Goal: Check status: Check status

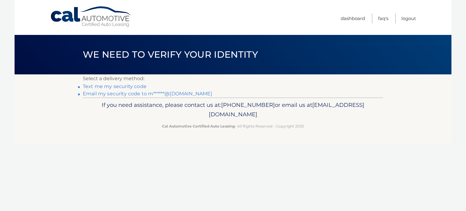
click at [95, 92] on link "Email my security code to m******@yahoo.com" at bounding box center [147, 94] width 129 height 6
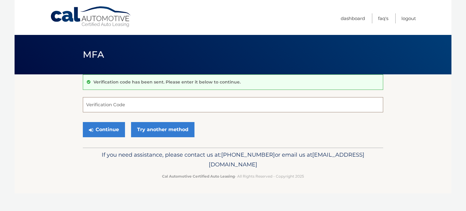
click at [90, 105] on input "Verification Code" at bounding box center [233, 104] width 300 height 15
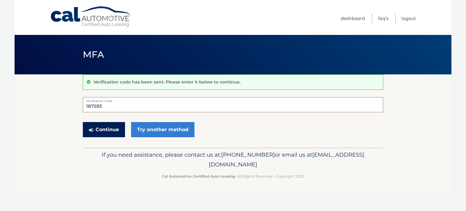
type input "187593"
click at [99, 128] on button "Continue" at bounding box center [104, 129] width 42 height 15
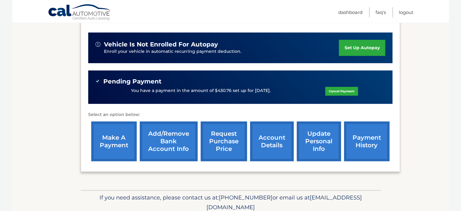
scroll to position [167, 0]
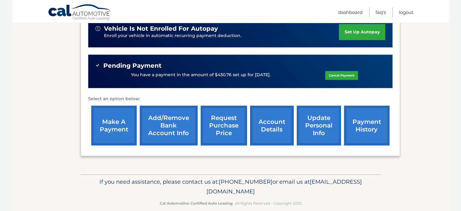
click at [276, 110] on link "account details" at bounding box center [272, 125] width 44 height 40
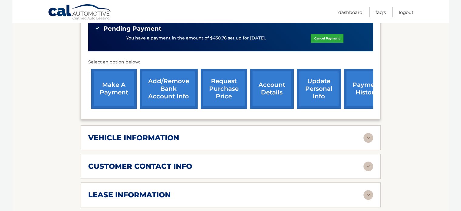
scroll to position [273, 0]
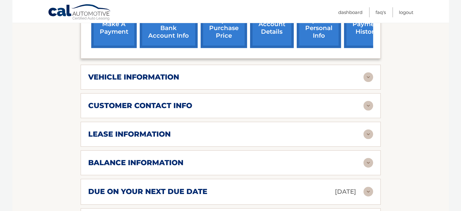
click at [123, 129] on h2 "lease information" at bounding box center [129, 133] width 82 height 9
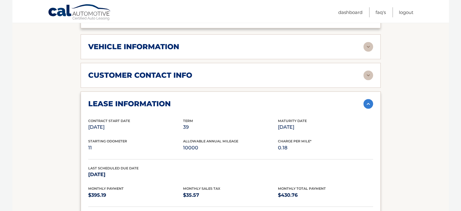
scroll to position [333, 0]
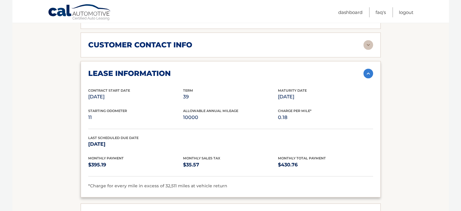
click at [130, 69] on h2 "lease information" at bounding box center [129, 73] width 82 height 9
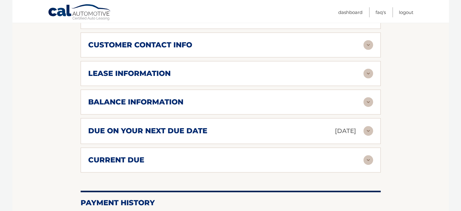
click at [128, 155] on h2 "current due" at bounding box center [116, 159] width 56 height 9
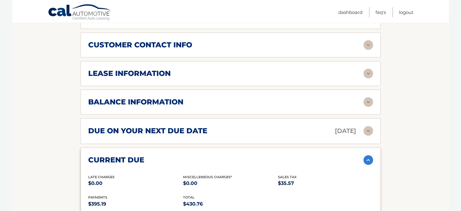
click at [128, 155] on h2 "current due" at bounding box center [116, 159] width 56 height 9
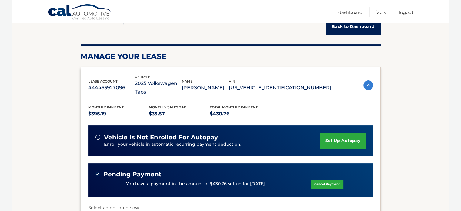
scroll to position [6, 0]
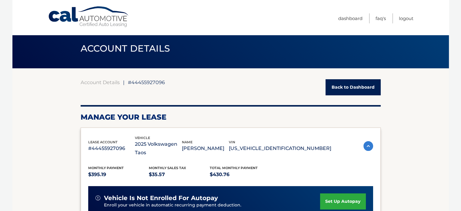
click at [348, 87] on link "Back to Dashboard" at bounding box center [353, 87] width 55 height 16
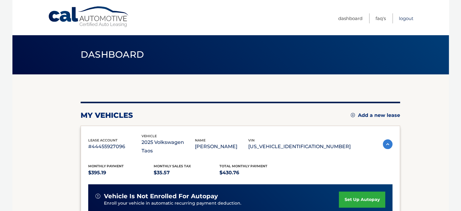
click at [404, 17] on link "Logout" at bounding box center [406, 18] width 15 height 10
